Goal: Task Accomplishment & Management: Use online tool/utility

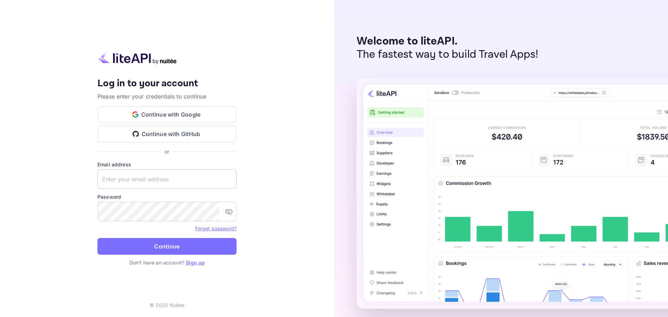
click at [138, 175] on input "text" at bounding box center [166, 179] width 139 height 19
paste input "[EMAIL_ADDRESS][DOMAIN_NAME]"
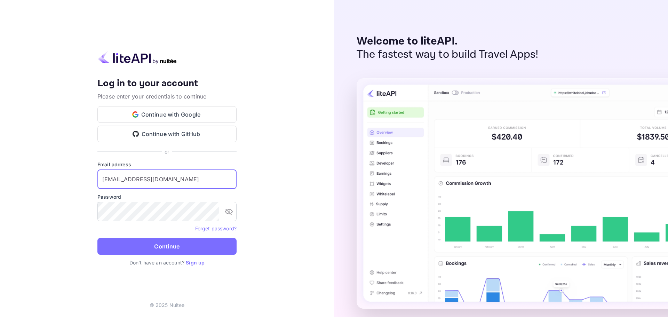
type input "[EMAIL_ADDRESS][DOMAIN_NAME]"
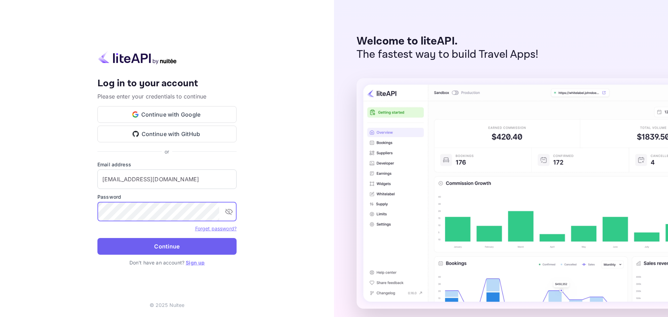
click at [174, 250] on button "Continue" at bounding box center [166, 246] width 139 height 17
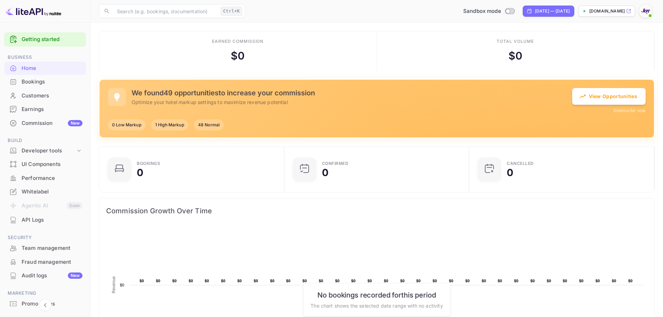
scroll to position [6, 6]
click at [32, 78] on div "Bookings" at bounding box center [52, 82] width 61 height 8
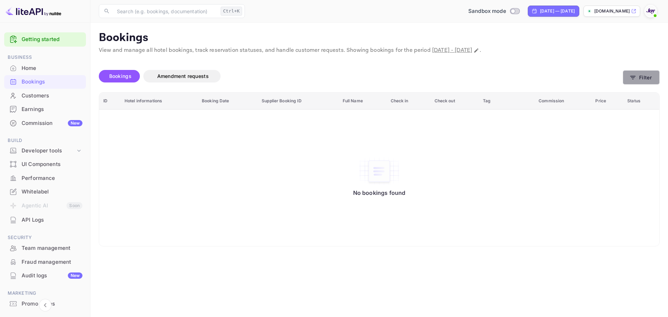
click at [453, 74] on icon "button" at bounding box center [633, 77] width 7 height 7
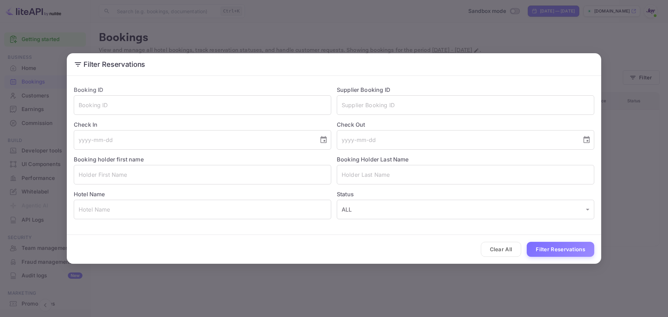
click at [211, 30] on div "Filter Reservations Booking ID ​ Supplier Booking ID ​ Check In ​ Check Out ​ B…" at bounding box center [334, 158] width 668 height 317
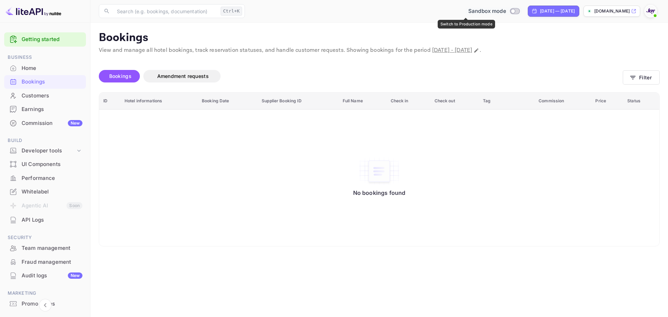
click at [453, 11] on input "Switch to Production mode" at bounding box center [513, 11] width 14 height 5
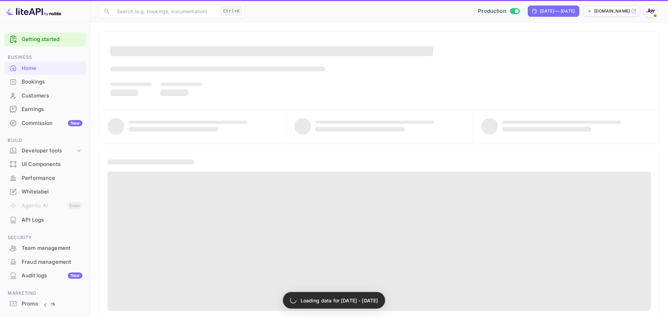
checkbox input "true"
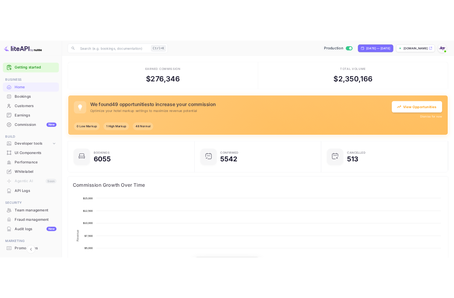
scroll to position [108, 175]
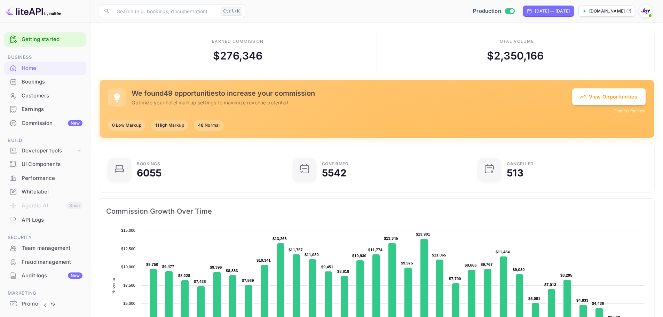
click at [39, 82] on div "Bookings" at bounding box center [52, 82] width 61 height 8
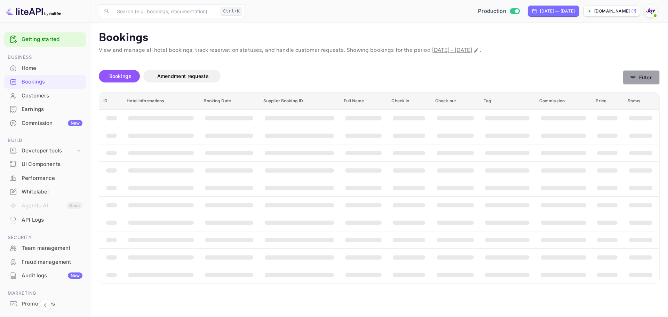
click at [453, 79] on button "Filter" at bounding box center [641, 77] width 37 height 14
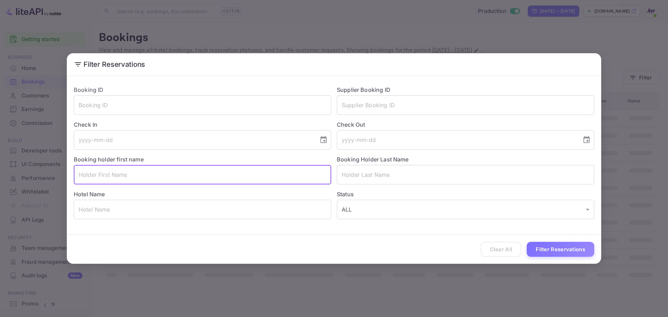
click at [129, 166] on input "text" at bounding box center [203, 174] width 258 height 19
paste input "[PERSON_NAME] del [PERSON_NAME] [PERSON_NAME]"
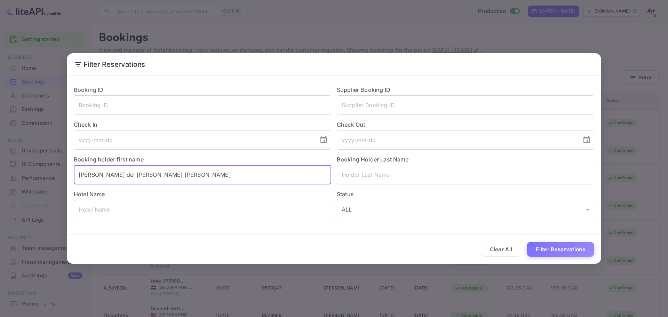
drag, startPoint x: 166, startPoint y: 177, endPoint x: 149, endPoint y: 176, distance: 16.4
click at [149, 176] on input "[PERSON_NAME] del [PERSON_NAME] [PERSON_NAME]" at bounding box center [203, 174] width 258 height 19
type input "[PERSON_NAME] del [PERSON_NAME]"
click at [388, 178] on input "text" at bounding box center [466, 174] width 258 height 19
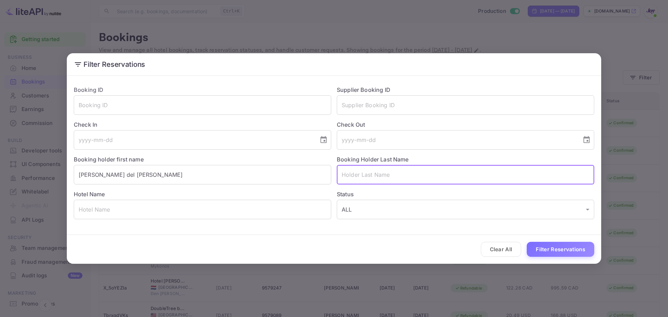
paste input "[PERSON_NAME]"
type input "[PERSON_NAME]"
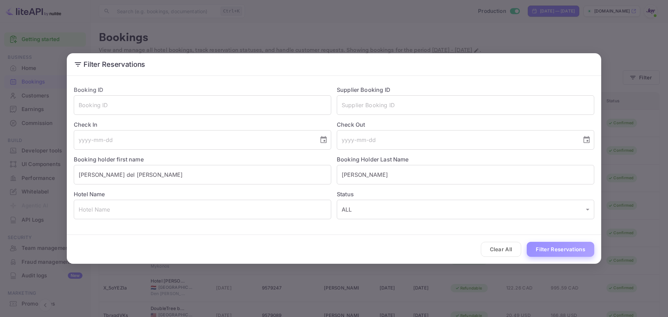
click at [453, 247] on button "Filter Reservations" at bounding box center [561, 249] width 68 height 15
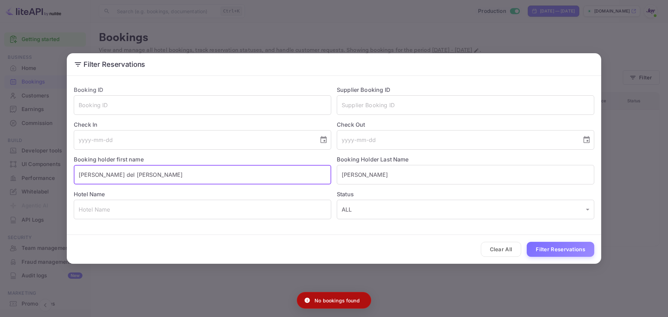
drag, startPoint x: 157, startPoint y: 177, endPoint x: 126, endPoint y: 179, distance: 31.0
click at [126, 179] on input "[PERSON_NAME] del [PERSON_NAME]" at bounding box center [203, 174] width 258 height 19
drag, startPoint x: 101, startPoint y: 177, endPoint x: 134, endPoint y: 179, distance: 33.2
click at [134, 179] on input "[PERSON_NAME] del [PERSON_NAME]" at bounding box center [203, 174] width 258 height 19
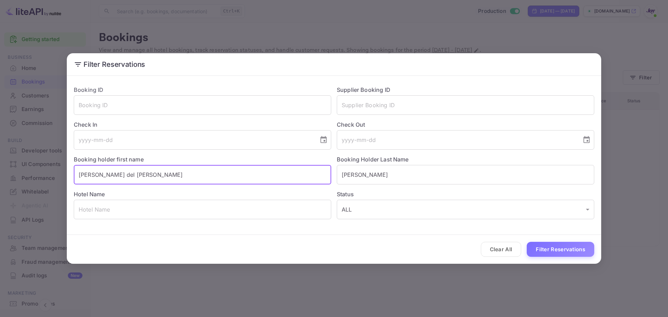
drag, startPoint x: 134, startPoint y: 179, endPoint x: 100, endPoint y: 176, distance: 33.9
click at [100, 176] on input "[PERSON_NAME] del [PERSON_NAME]" at bounding box center [203, 174] width 258 height 19
type input "[PERSON_NAME]"
click at [377, 179] on input "[PERSON_NAME]" at bounding box center [466, 174] width 258 height 19
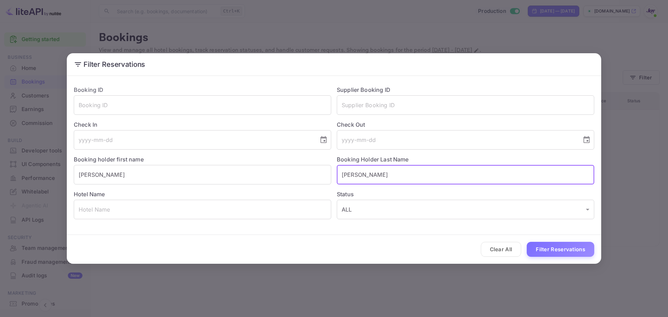
paste input "del [PERSON_NAME]"
type input "del [PERSON_NAME]"
click at [453, 251] on button "Filter Reservations" at bounding box center [561, 249] width 68 height 15
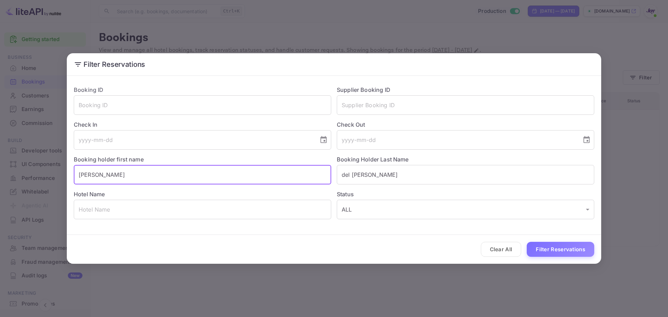
drag, startPoint x: 30, startPoint y: 177, endPoint x: -18, endPoint y: 170, distance: 48.2
click at [0, 170] on html "Getting started Business Home Bookings Customers Earnings Commission New Build …" at bounding box center [334, 158] width 668 height 317
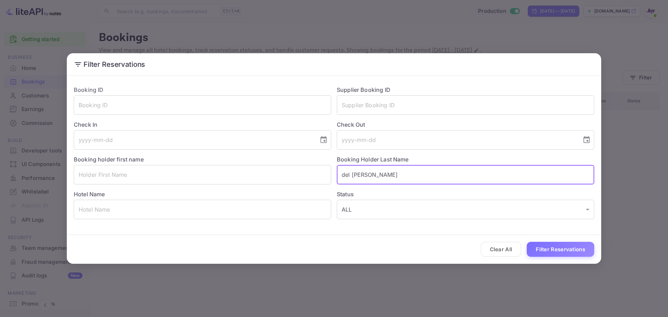
click at [379, 178] on input "del [PERSON_NAME]" at bounding box center [466, 174] width 258 height 19
paste input "[PERSON_NAME]"
type input "[PERSON_NAME]"
click at [453, 254] on button "Filter Reservations" at bounding box center [561, 249] width 68 height 15
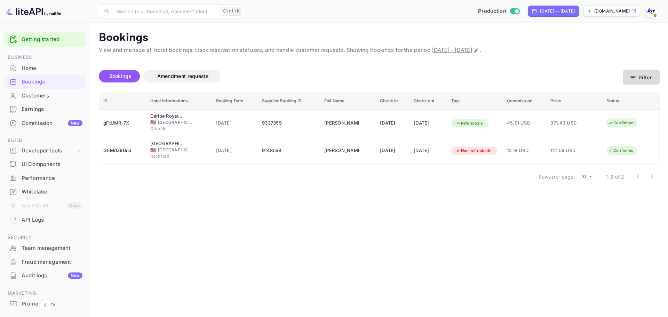
click at [453, 82] on button "Filter" at bounding box center [641, 77] width 37 height 14
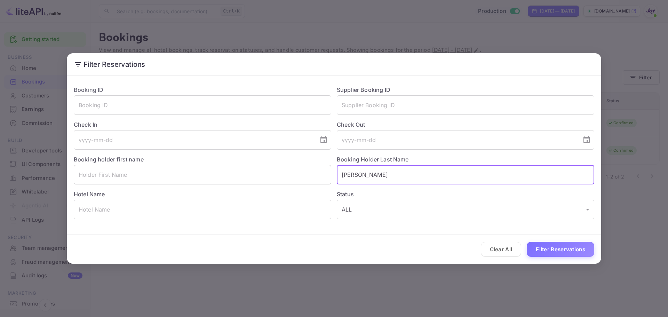
drag, startPoint x: 375, startPoint y: 172, endPoint x: 278, endPoint y: 171, distance: 96.8
click at [278, 171] on div "Booking ID ​ Supplier Booking ID ​ Check In ​ Check Out ​ Booking holder first …" at bounding box center [331, 149] width 526 height 139
click at [132, 207] on input "text" at bounding box center [203, 209] width 258 height 19
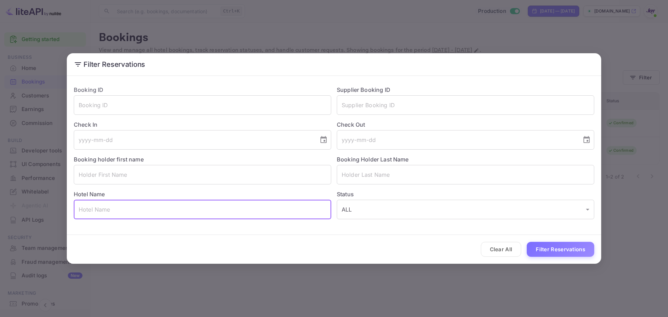
paste input "Barceló [GEOGRAPHIC_DATA]"
type input "Barceló [GEOGRAPHIC_DATA]"
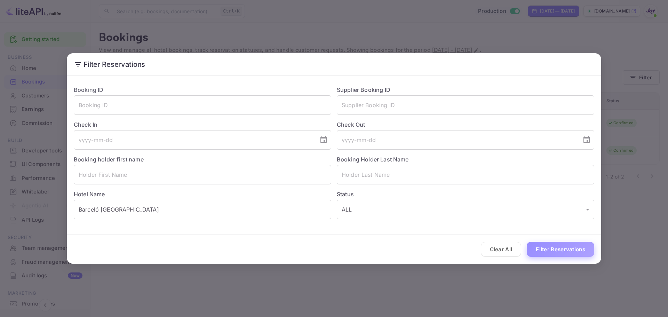
click at [453, 251] on button "Filter Reservations" at bounding box center [561, 249] width 68 height 15
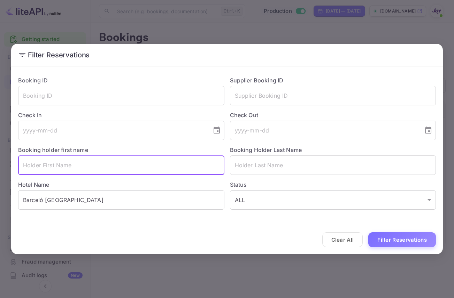
click at [85, 166] on input "text" at bounding box center [121, 165] width 206 height 19
paste input "[PERSON_NAME]"
drag, startPoint x: 40, startPoint y: 166, endPoint x: 86, endPoint y: 165, distance: 46.3
click at [86, 165] on input "[PERSON_NAME]" at bounding box center [121, 165] width 206 height 19
type input "[PERSON_NAME]"
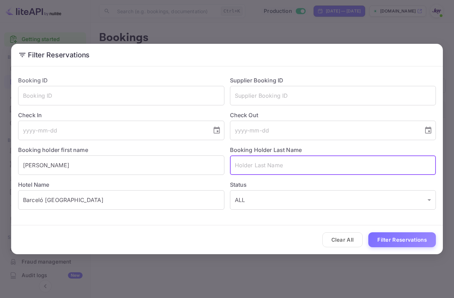
click at [291, 163] on input "text" at bounding box center [333, 165] width 206 height 19
paste input "[PERSON_NAME]"
type input "[PERSON_NAME]"
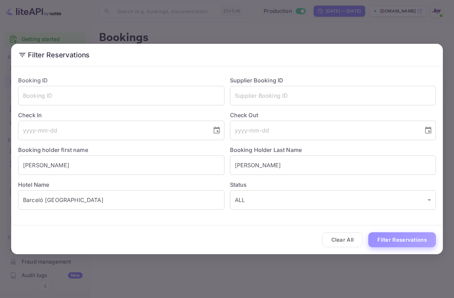
click at [409, 243] on button "Filter Reservations" at bounding box center [402, 240] width 68 height 15
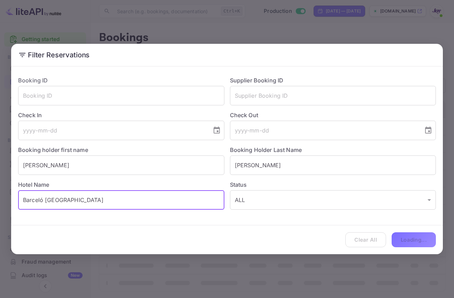
drag, startPoint x: 159, startPoint y: 199, endPoint x: 47, endPoint y: 194, distance: 112.2
click at [47, 194] on input "Barceló [GEOGRAPHIC_DATA]" at bounding box center [121, 199] width 206 height 19
type input "B"
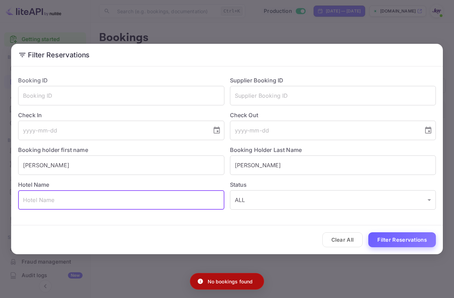
click at [398, 245] on button "Filter Reservations" at bounding box center [402, 240] width 68 height 15
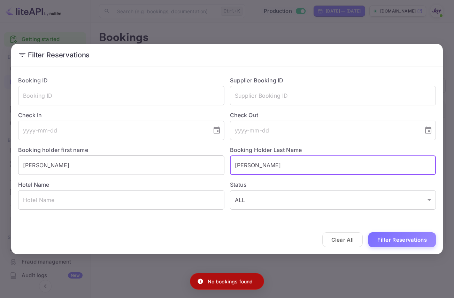
drag, startPoint x: 251, startPoint y: 165, endPoint x: 216, endPoint y: 164, distance: 35.5
click at [216, 164] on div "Booking ID ​ Supplier Booking ID ​ Check In ​ Check Out ​ Booking holder first …" at bounding box center [224, 140] width 423 height 139
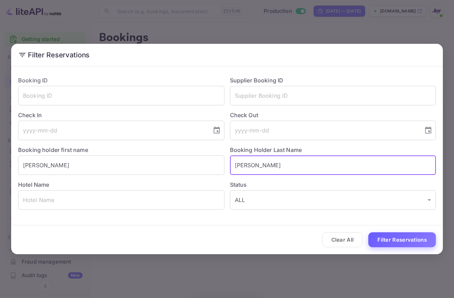
type input "[PERSON_NAME]"
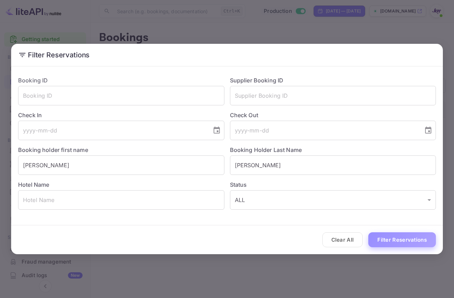
click at [424, 243] on button "Filter Reservations" at bounding box center [402, 240] width 68 height 15
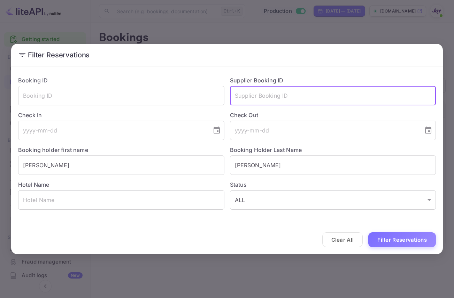
click at [280, 99] on input "text" at bounding box center [333, 95] width 206 height 19
paste input "8772500"
type input "8772500"
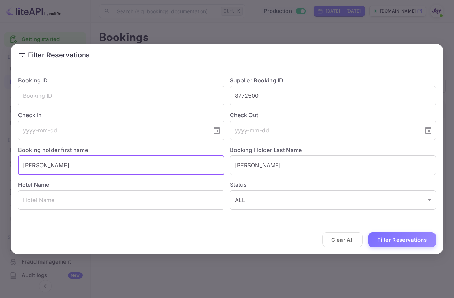
drag, startPoint x: 58, startPoint y: 163, endPoint x: -37, endPoint y: 166, distance: 94.4
click at [0, 166] on html "Getting started Business Home Bookings Customers Earnings Commission New Build …" at bounding box center [227, 149] width 454 height 298
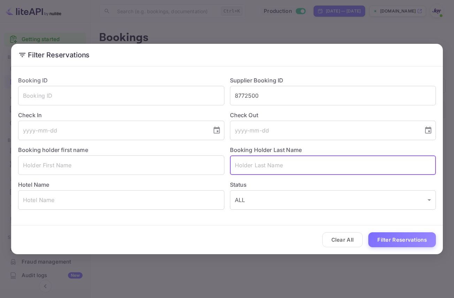
drag, startPoint x: 269, startPoint y: 167, endPoint x: 312, endPoint y: 231, distance: 76.7
click at [199, 165] on div "Booking ID ​ Supplier Booking ID 8772500 ​ Check In ​ Check Out ​ Booking holde…" at bounding box center [224, 140] width 423 height 139
click at [411, 231] on div "Clear All Filter Reservations" at bounding box center [226, 240] width 431 height 29
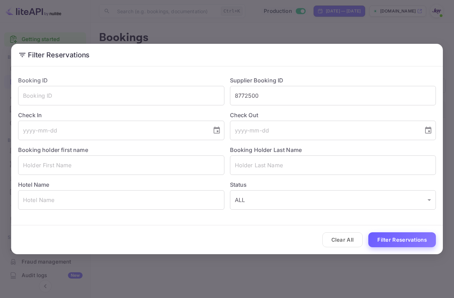
click at [411, 241] on button "Filter Reservations" at bounding box center [402, 240] width 68 height 15
click at [57, 165] on input "text" at bounding box center [121, 165] width 206 height 19
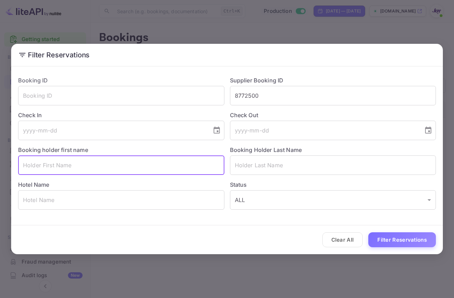
paste input "[PERSON_NAME]"
type input "[PERSON_NAME]"
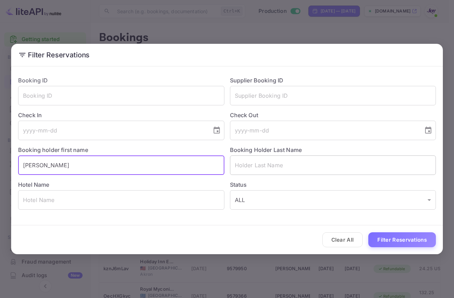
type input "[PERSON_NAME]"
click at [273, 168] on input "text" at bounding box center [333, 165] width 206 height 19
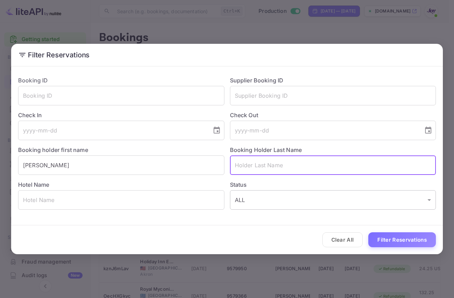
paste input "[PERSON_NAME]"
type input "[PERSON_NAME]"
click at [404, 243] on button "Filter Reservations" at bounding box center [402, 240] width 68 height 15
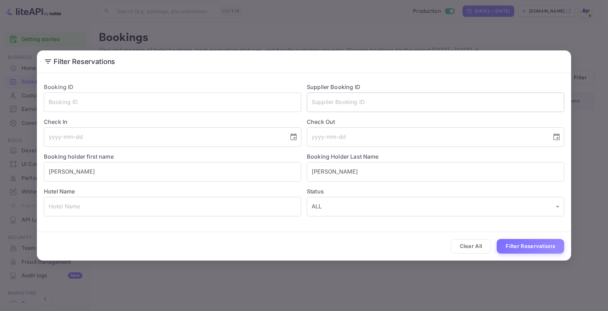
click at [347, 100] on input "text" at bounding box center [436, 102] width 258 height 19
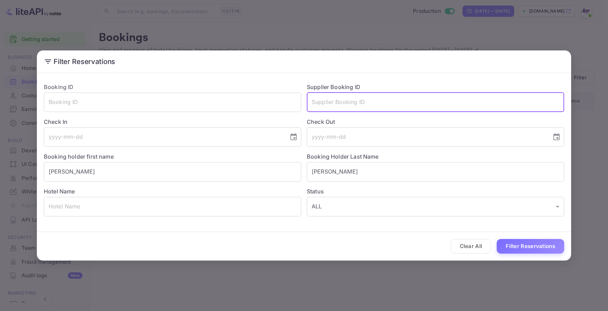
paste input "8772500"
type input "8772500"
click at [453, 249] on button "Filter Reservations" at bounding box center [531, 246] width 68 height 15
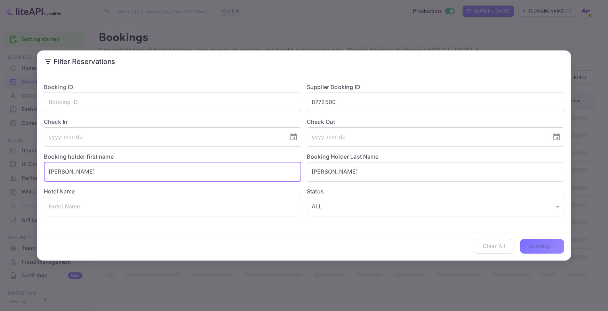
drag, startPoint x: 67, startPoint y: 173, endPoint x: 15, endPoint y: 173, distance: 51.9
click at [15, 173] on div "Filter Reservations Booking ID ​ Supplier Booking ID 8772500 ​ Check In ​ Check…" at bounding box center [304, 155] width 608 height 311
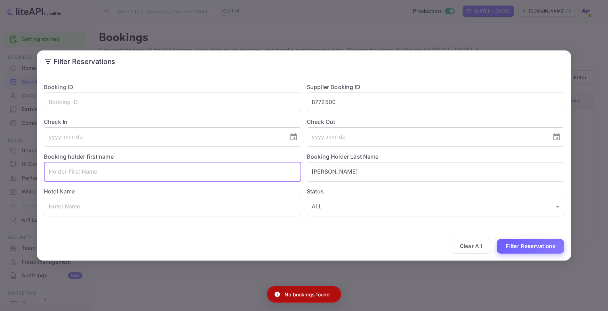
click at [453, 251] on button "Filter Reservations" at bounding box center [531, 246] width 68 height 15
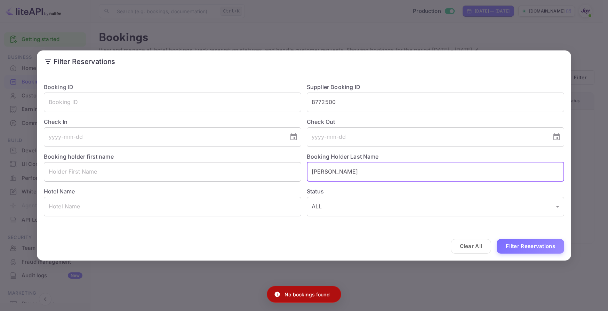
drag, startPoint x: 336, startPoint y: 171, endPoint x: 273, endPoint y: 170, distance: 62.7
click at [273, 170] on div "Booking ID ​ Supplier Booking ID 8772500 ​ Check In ​ Check Out ​ Booking holde…" at bounding box center [301, 146] width 526 height 139
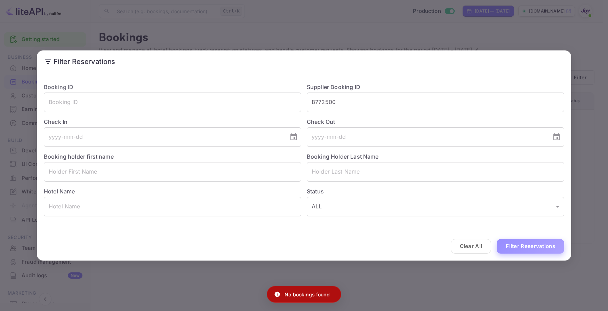
click at [453, 246] on button "Filter Reservations" at bounding box center [531, 246] width 68 height 15
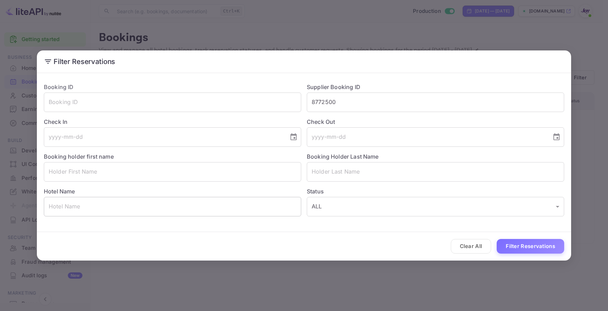
click at [166, 202] on input "text" at bounding box center [173, 206] width 258 height 19
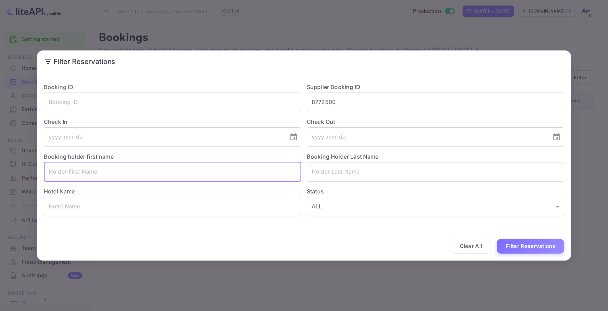
click at [92, 177] on input "text" at bounding box center [173, 171] width 258 height 19
paste input "Jaide Lehnert"
drag, startPoint x: 86, startPoint y: 173, endPoint x: 66, endPoint y: 171, distance: 20.6
click at [66, 171] on input "Jaide Lehnert" at bounding box center [173, 171] width 258 height 19
type input "Jaide"
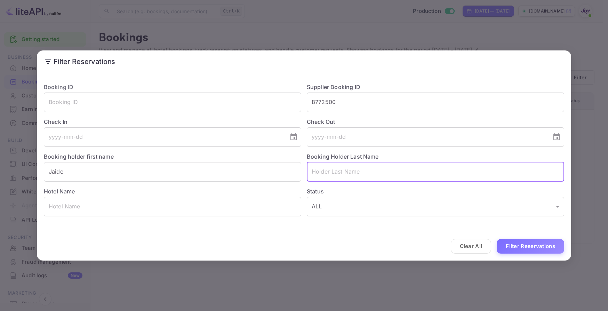
click at [342, 174] on input "text" at bounding box center [436, 171] width 258 height 19
paste input "Lehnert"
click at [312, 172] on input "Lehnert" at bounding box center [436, 171] width 258 height 19
click at [360, 171] on input "Lehnert" at bounding box center [436, 171] width 258 height 19
type input "Lehnert"
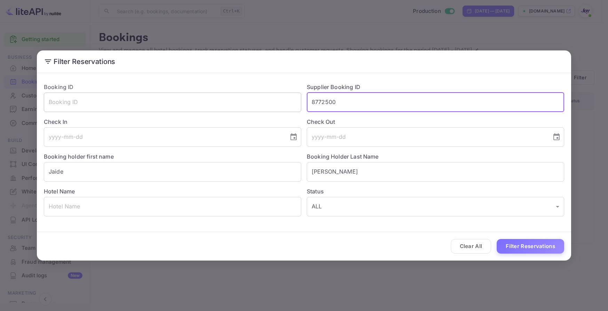
drag, startPoint x: 352, startPoint y: 102, endPoint x: 263, endPoint y: 106, distance: 88.9
click at [263, 106] on div "Booking ID ​ Supplier Booking ID 8772500 ​ Check In ​ Check Out ​ Booking holde…" at bounding box center [301, 146] width 526 height 139
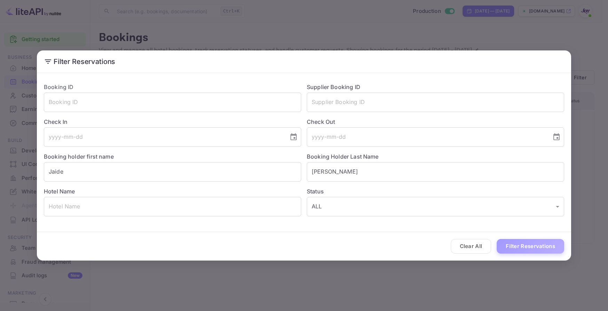
click at [453, 250] on button "Filter Reservations" at bounding box center [531, 246] width 68 height 15
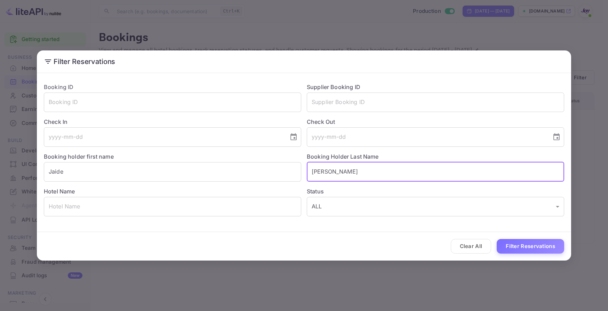
click at [344, 173] on input "Lehnert" at bounding box center [436, 171] width 258 height 19
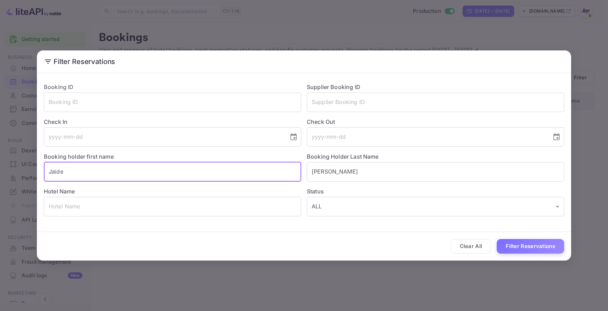
drag, startPoint x: 108, startPoint y: 176, endPoint x: 26, endPoint y: 180, distance: 81.5
click at [0, 175] on html "Getting started Business Home Bookings Customers Earnings Commission New Build …" at bounding box center [304, 155] width 608 height 311
click at [313, 169] on input "Lehnert" at bounding box center [436, 171] width 258 height 19
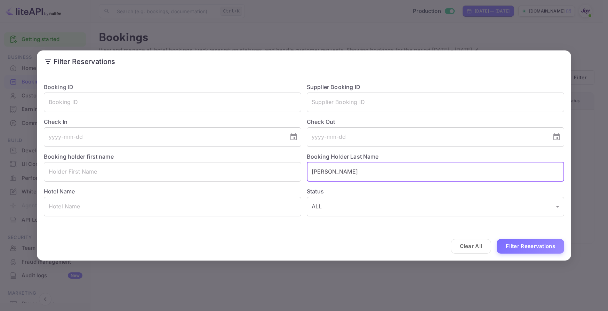
click at [453, 245] on button "Filter Reservations" at bounding box center [531, 246] width 68 height 15
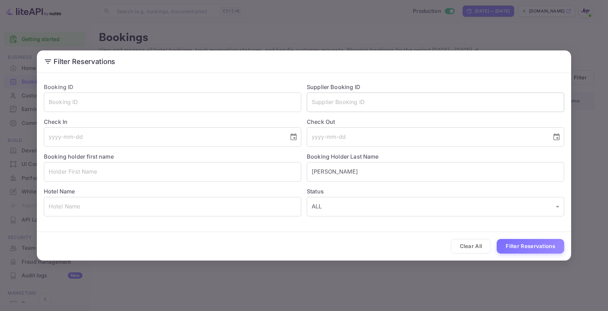
click at [359, 110] on input "text" at bounding box center [436, 102] width 258 height 19
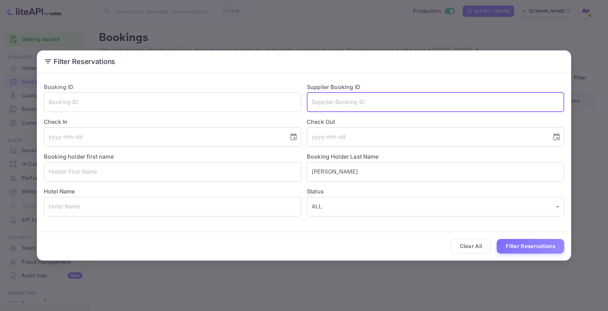
paste input "9072820"
type input "9072820"
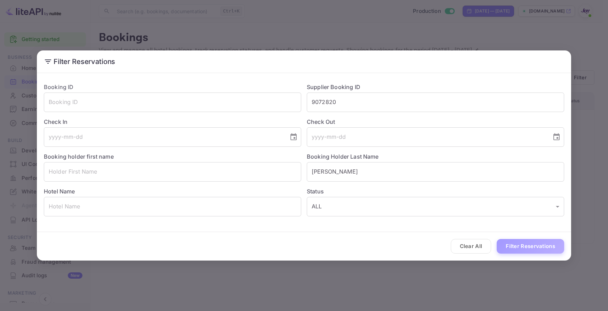
click at [453, 251] on button "Filter Reservations" at bounding box center [531, 246] width 68 height 15
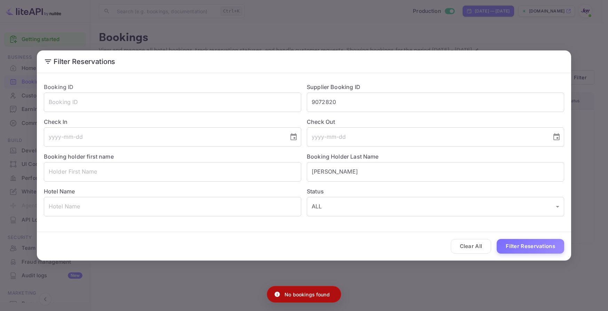
click at [151, 29] on div "Filter Reservations Booking ID ​ Supplier Booking ID 9072820 ​ Check In ​ Check…" at bounding box center [304, 155] width 608 height 311
